Goal: Book appointment/travel/reservation

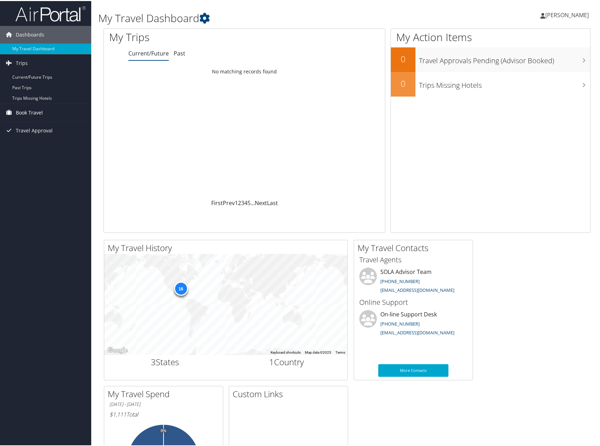
click at [33, 111] on span "Book Travel" at bounding box center [29, 112] width 27 height 18
click at [37, 133] on link "Book/Manage Online Trips" at bounding box center [45, 136] width 91 height 11
